Goal: Complete application form

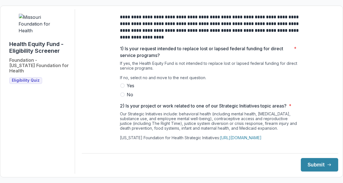
click at [122, 97] on span at bounding box center [122, 94] width 4 height 4
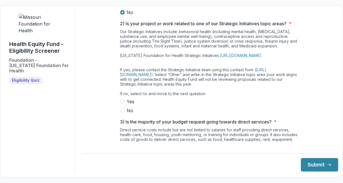
scroll to position [83, 0]
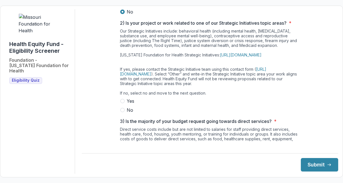
click at [121, 112] on span at bounding box center [122, 110] width 4 height 4
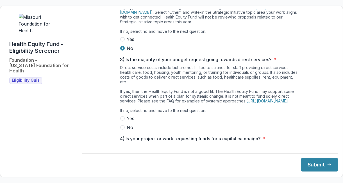
scroll to position [172, 0]
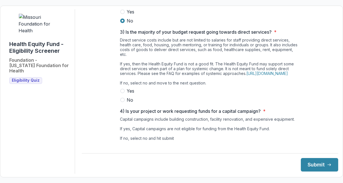
click at [124, 103] on label "No" at bounding box center [210, 100] width 180 height 7
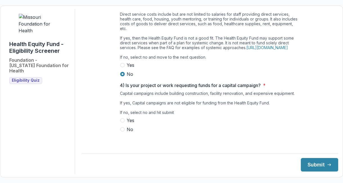
click at [125, 132] on label "No" at bounding box center [210, 129] width 180 height 7
click at [320, 166] on button "Submit" at bounding box center [319, 164] width 37 height 13
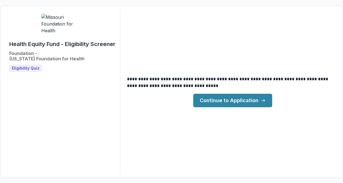
click at [241, 103] on link "Continue to Application" at bounding box center [232, 100] width 79 height 13
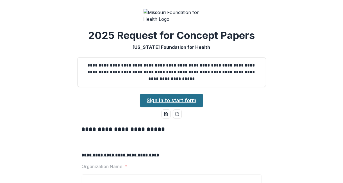
click at [173, 107] on link "Sign in to start form" at bounding box center [171, 100] width 63 height 13
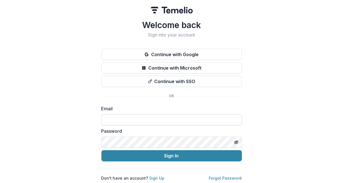
click at [126, 120] on input at bounding box center [171, 119] width 141 height 11
type input "**********"
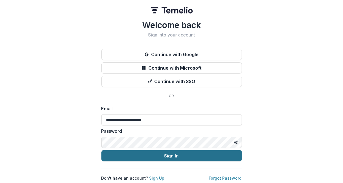
click at [136, 155] on button "Sign In" at bounding box center [171, 155] width 141 height 11
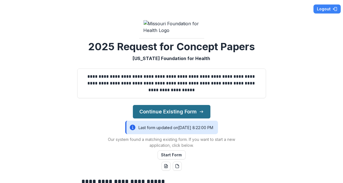
click at [168, 119] on button "Continue Existing Form" at bounding box center [172, 111] width 78 height 13
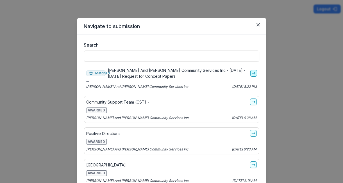
click at [250, 76] on link "go-to" at bounding box center [253, 73] width 7 height 7
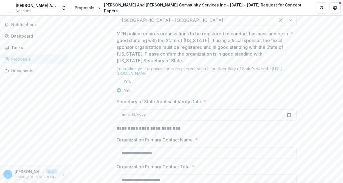
scroll to position [517, 0]
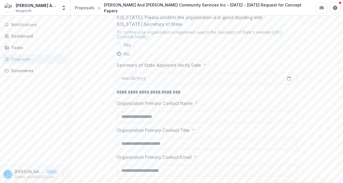
click at [119, 47] on span at bounding box center [119, 45] width 4 height 4
click at [140, 39] on link "[URL][DOMAIN_NAME]" at bounding box center [200, 35] width 166 height 10
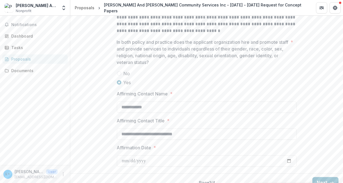
scroll to position [905, 0]
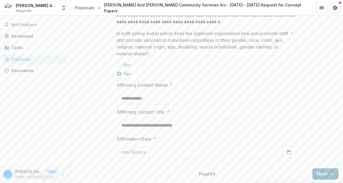
click at [330, 176] on icon "button" at bounding box center [332, 174] width 4 height 4
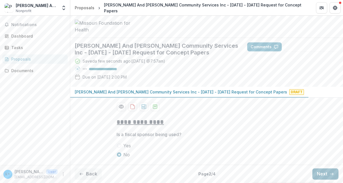
click at [322, 175] on button "Next" at bounding box center [326, 174] width 26 height 11
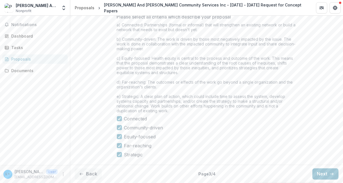
scroll to position [607, 0]
click at [325, 174] on button "Next" at bounding box center [326, 174] width 26 height 11
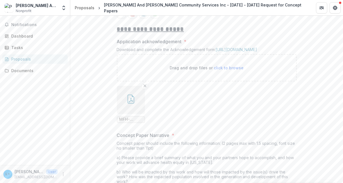
scroll to position [105, 0]
click at [137, 115] on button "button" at bounding box center [131, 101] width 28 height 28
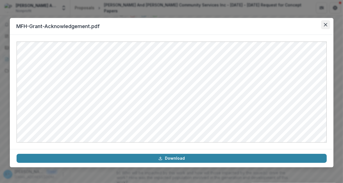
click at [325, 26] on icon "Close" at bounding box center [325, 24] width 3 height 3
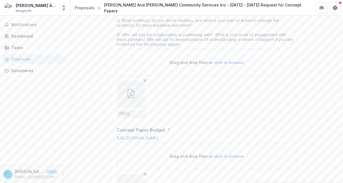
scroll to position [307, 0]
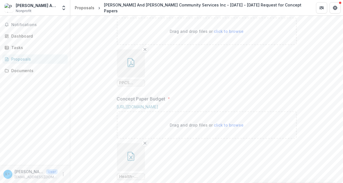
click at [132, 67] on icon "button" at bounding box center [130, 62] width 9 height 9
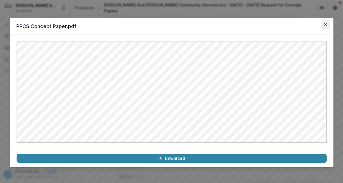
click at [326, 24] on icon "Close" at bounding box center [325, 24] width 3 height 3
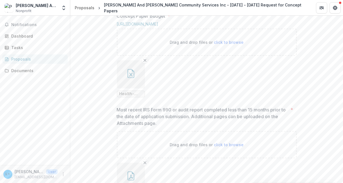
scroll to position [431, 0]
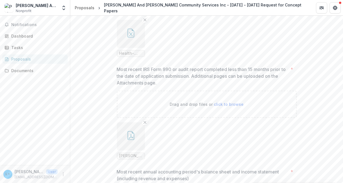
click at [128, 38] on icon "button" at bounding box center [130, 33] width 9 height 9
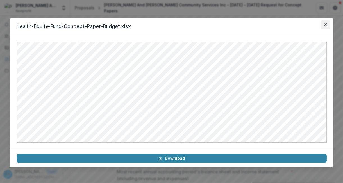
click at [325, 24] on icon "Close" at bounding box center [325, 24] width 3 height 3
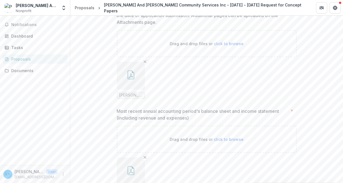
scroll to position [530, 0]
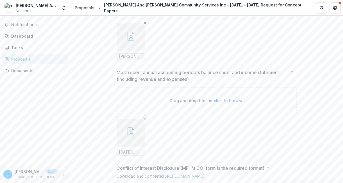
click at [134, 41] on icon "button" at bounding box center [130, 36] width 9 height 9
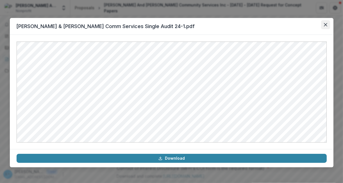
click at [325, 24] on icon "Close" at bounding box center [325, 24] width 3 height 3
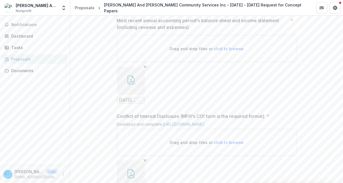
scroll to position [582, 0]
click at [131, 85] on icon "button" at bounding box center [130, 80] width 9 height 9
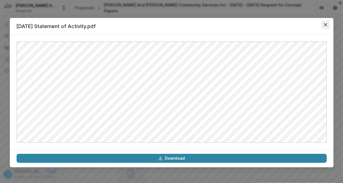
click at [325, 24] on icon "Close" at bounding box center [325, 24] width 3 height 3
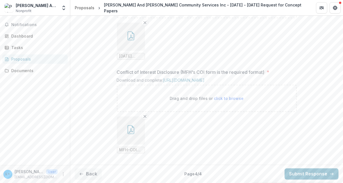
scroll to position [676, 0]
click at [130, 131] on icon "button" at bounding box center [131, 130] width 4 height 5
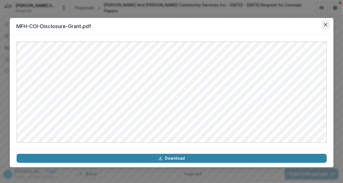
click at [325, 24] on icon "Close" at bounding box center [325, 24] width 3 height 3
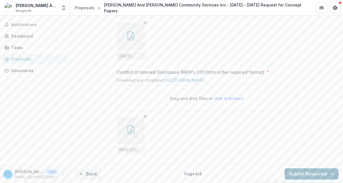
click at [306, 177] on button "Submit Response" at bounding box center [312, 174] width 54 height 11
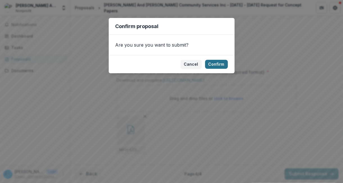
click at [221, 64] on button "Confirm" at bounding box center [216, 64] width 23 height 9
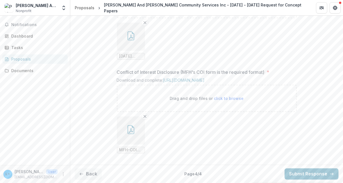
scroll to position [687, 0]
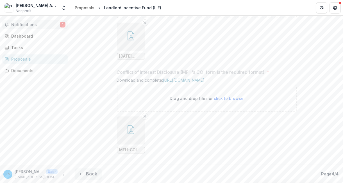
click at [39, 23] on span "Notifications" at bounding box center [35, 24] width 49 height 5
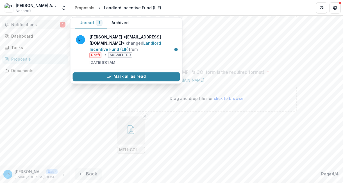
click at [208, 44] on ul "June 30 2025 Statement of Activity.pdf" at bounding box center [207, 41] width 180 height 37
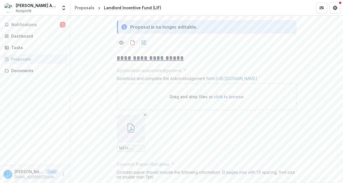
scroll to position [90, 0]
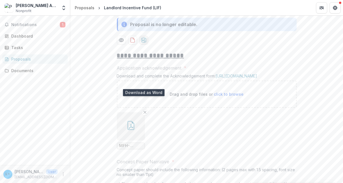
click at [144, 43] on icon "download-proposal" at bounding box center [144, 40] width 6 height 6
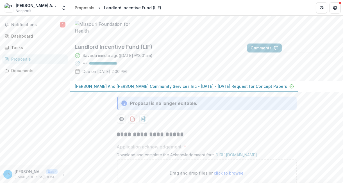
scroll to position [0, 0]
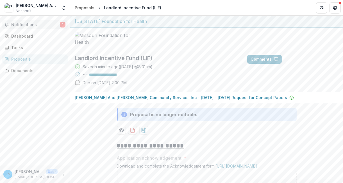
click at [21, 22] on span "Notifications" at bounding box center [35, 24] width 49 height 5
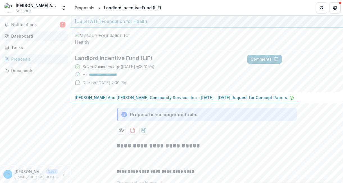
click at [13, 37] on div "Dashboard" at bounding box center [37, 36] width 52 height 6
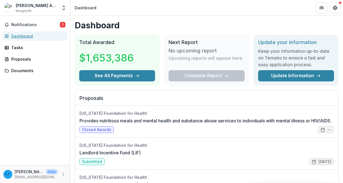
scroll to position [31, 0]
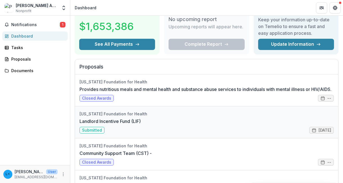
click at [126, 121] on link "Landlord Incentive Fund (LIF)" at bounding box center [110, 121] width 61 height 7
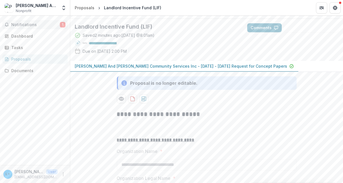
click at [29, 25] on span "Notifications" at bounding box center [35, 24] width 49 height 5
